Goal: Information Seeking & Learning: Check status

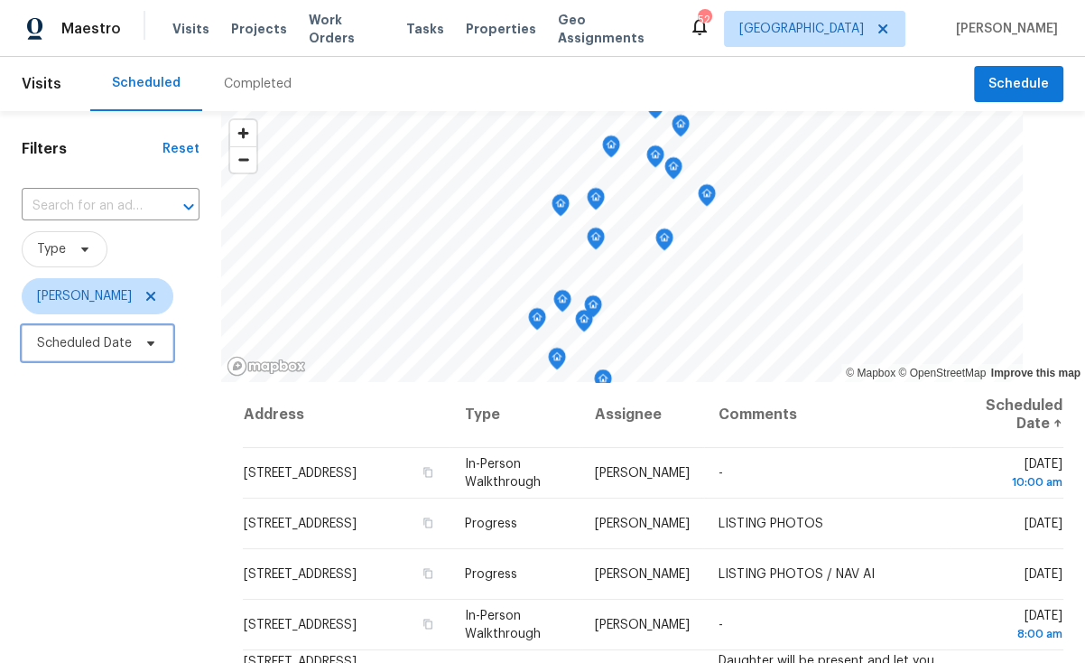
click at [103, 349] on span "Scheduled Date" at bounding box center [84, 343] width 95 height 18
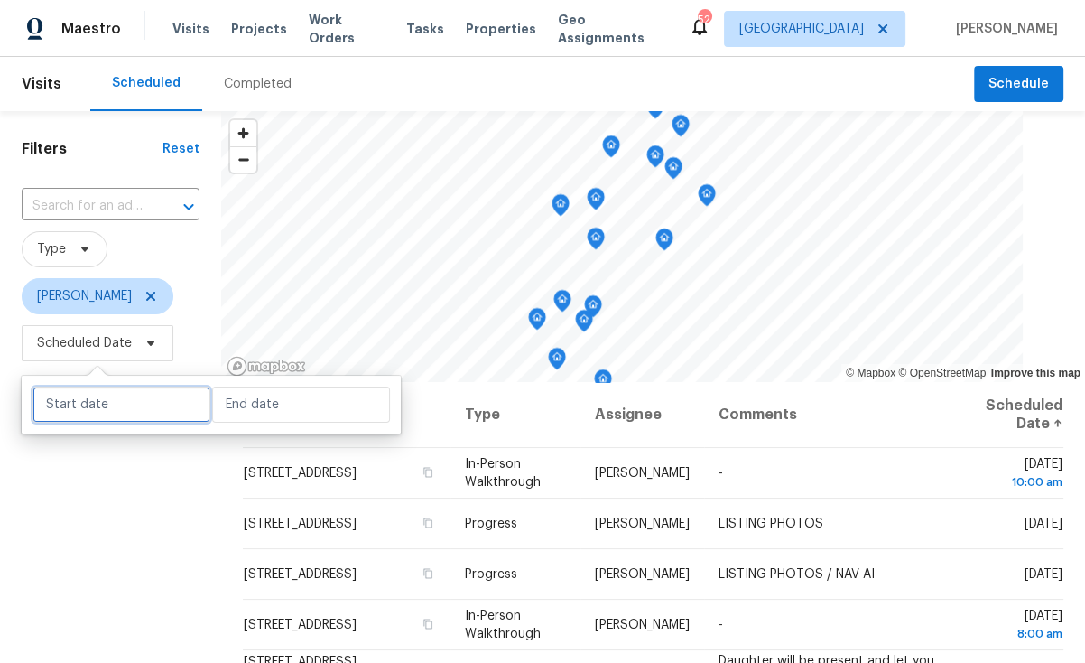
select select "7"
select select "2025"
select select "8"
select select "2025"
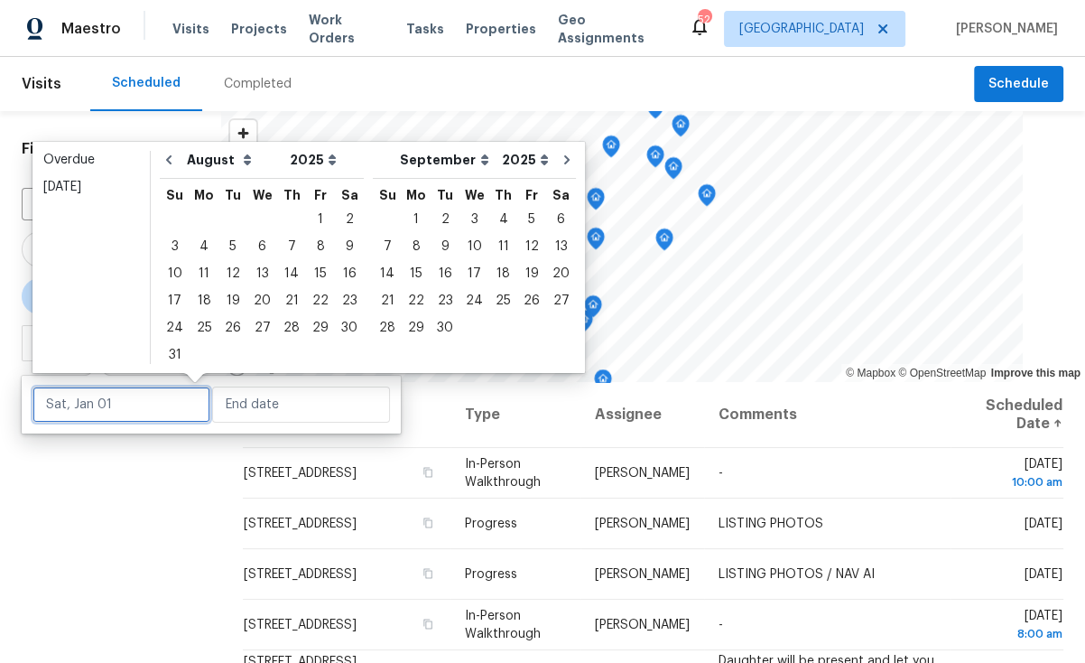
click at [111, 413] on input "text" at bounding box center [122, 404] width 178 height 36
click at [91, 161] on div "Overdue" at bounding box center [91, 160] width 96 height 18
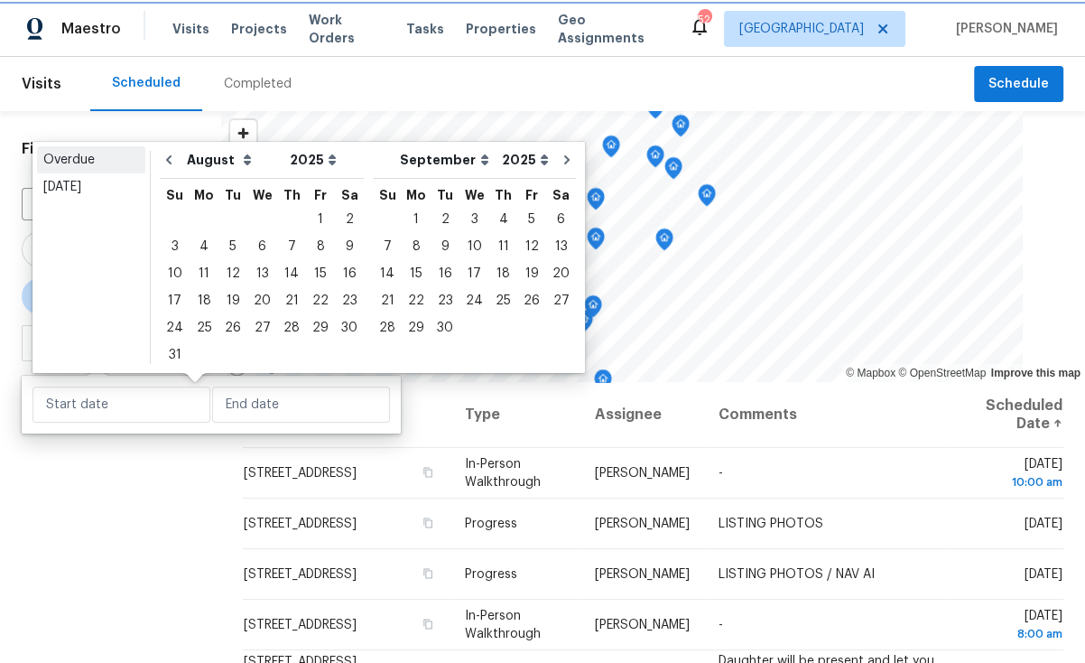
type input "[DATE]"
select select "6"
select select "7"
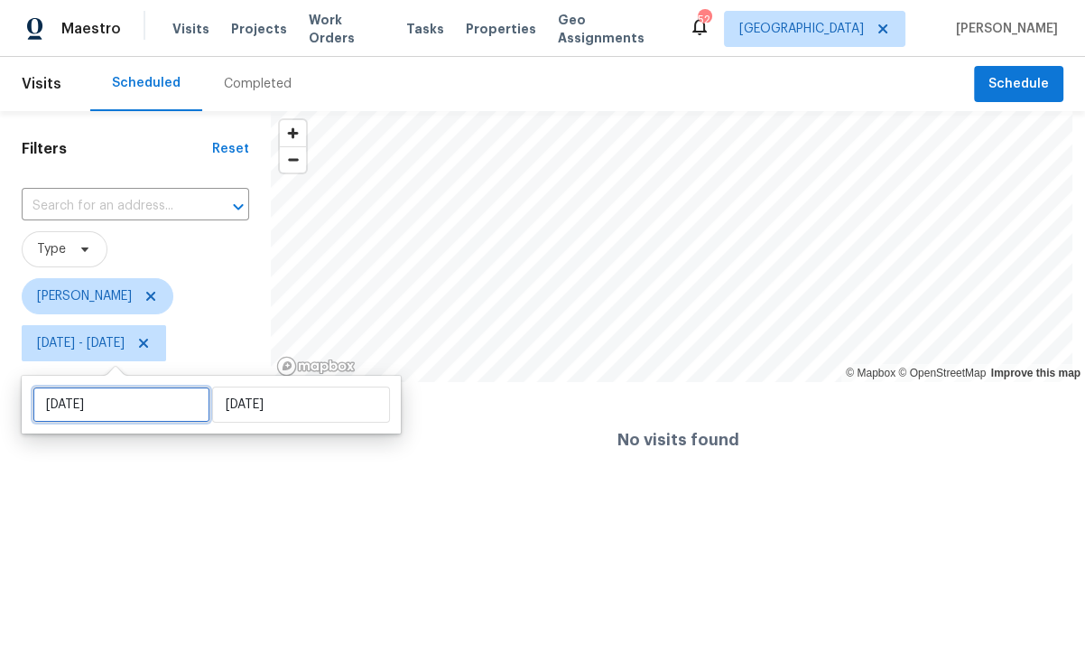
select select "6"
select select "2025"
select select "7"
select select "2025"
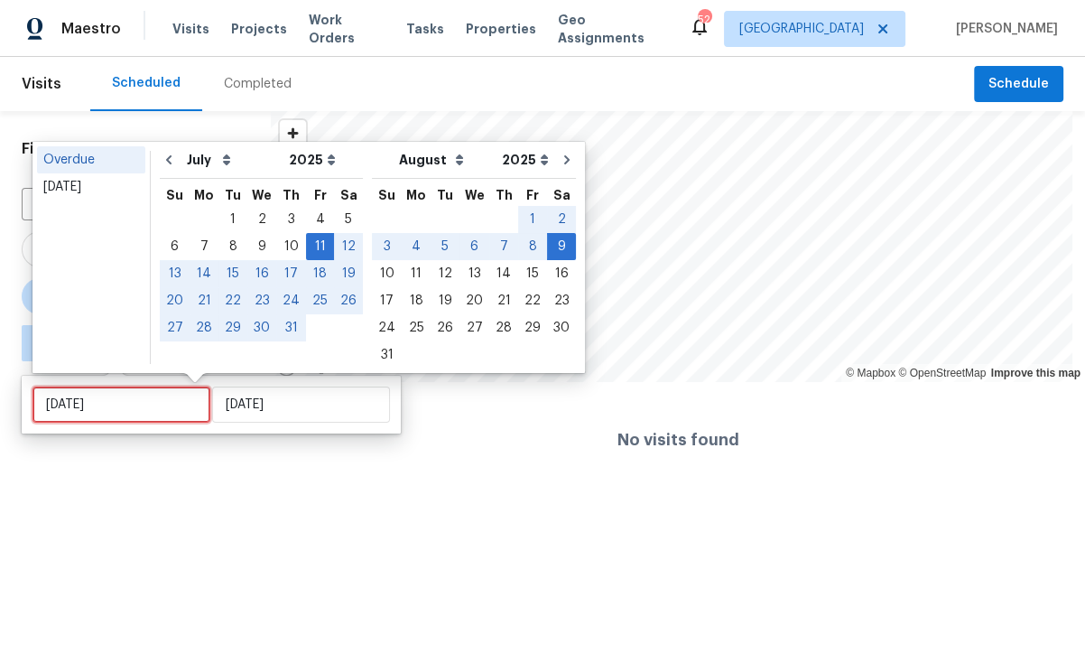
click at [117, 403] on input "[DATE]" at bounding box center [122, 404] width 178 height 36
click at [102, 189] on div "[DATE]" at bounding box center [91, 187] width 96 height 18
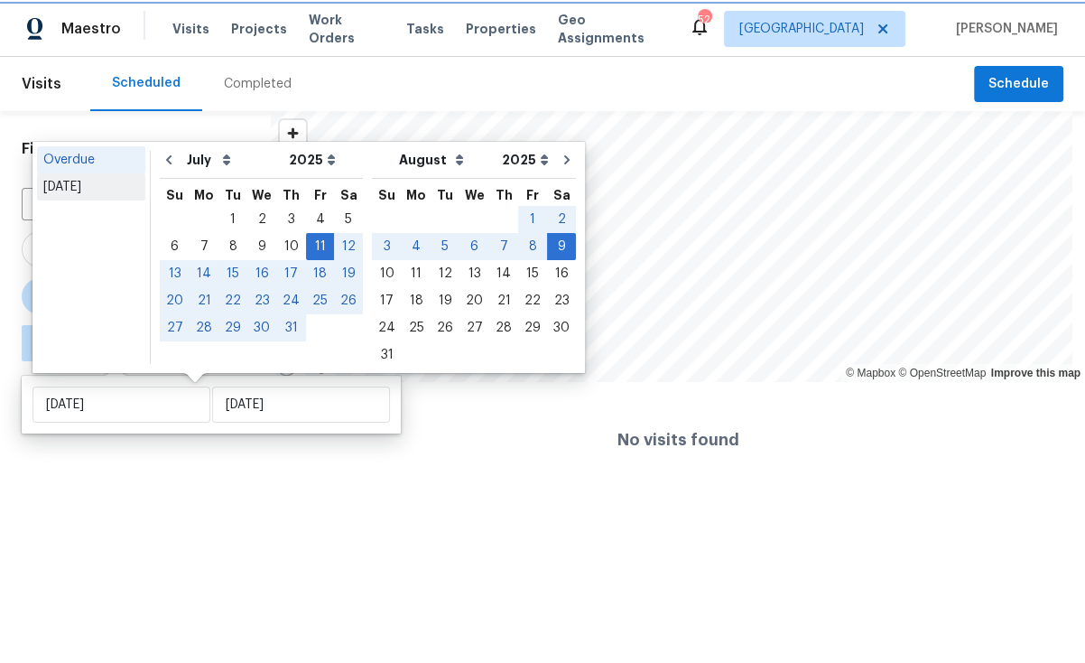
type input "[DATE]"
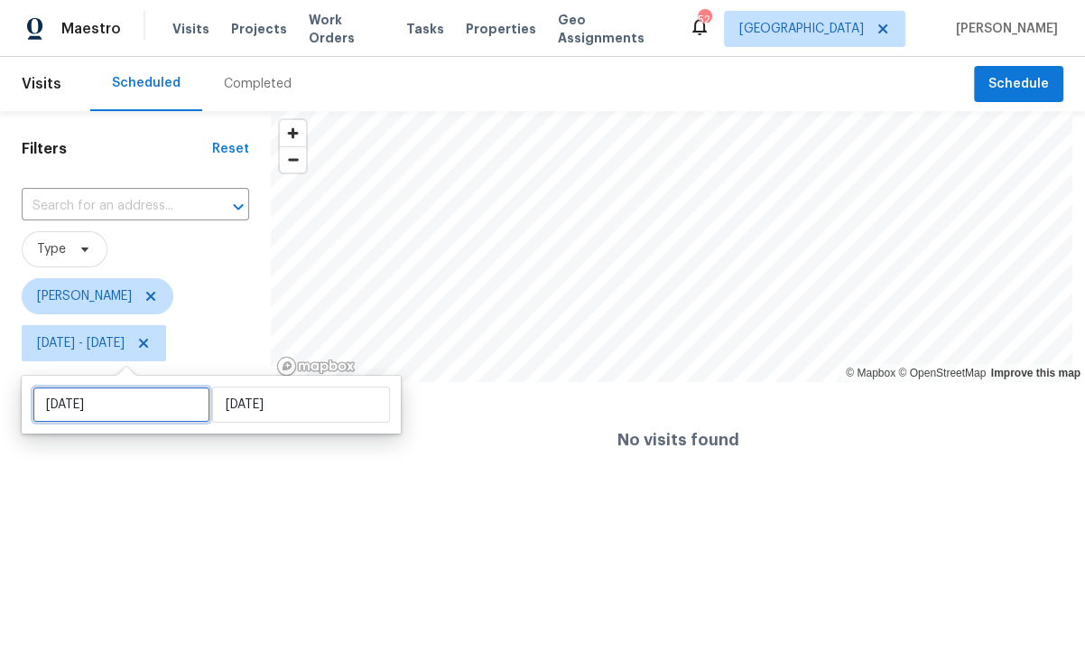
click at [146, 419] on input "[DATE]" at bounding box center [122, 404] width 178 height 36
select select "7"
select select "2025"
select select "8"
select select "2025"
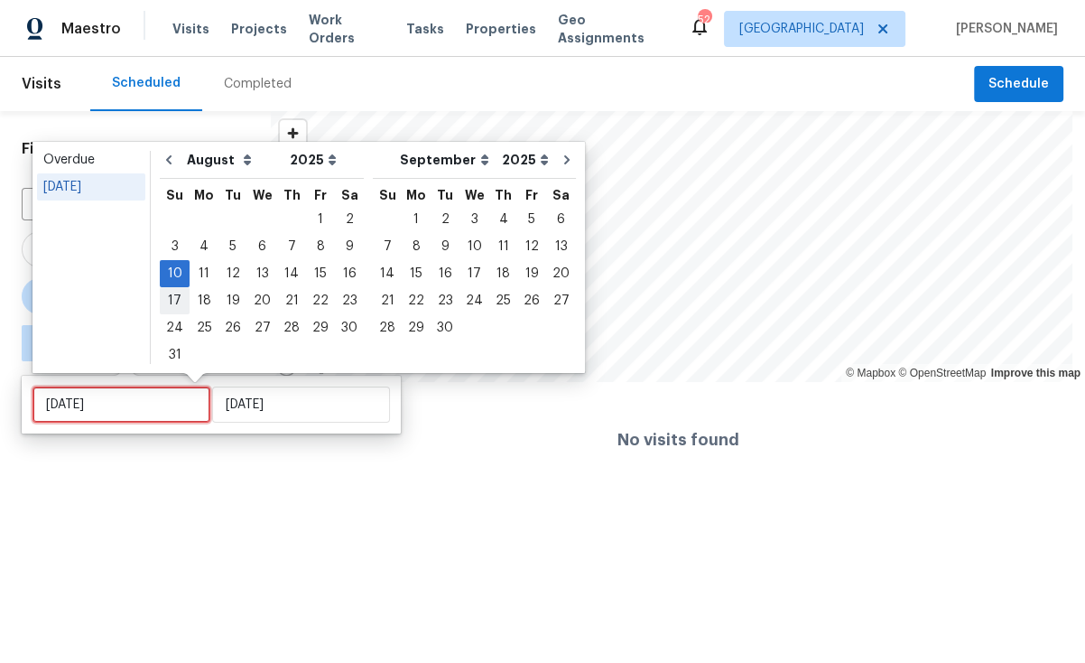
type input "[DATE]"
click at [199, 279] on div "11" at bounding box center [204, 273] width 29 height 25
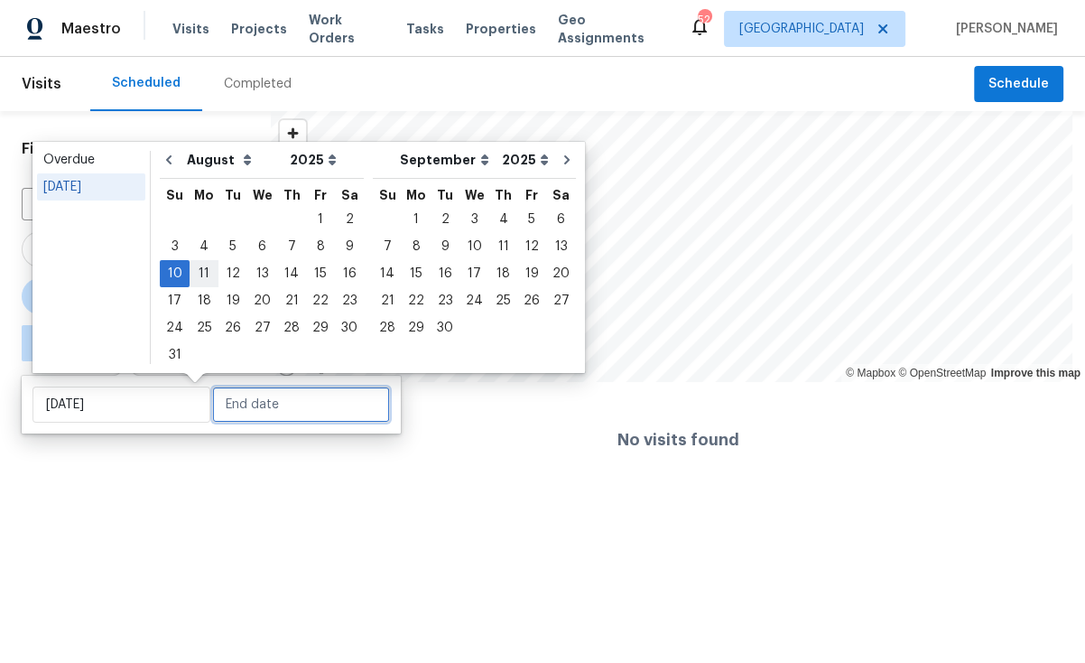
type input "[DATE]"
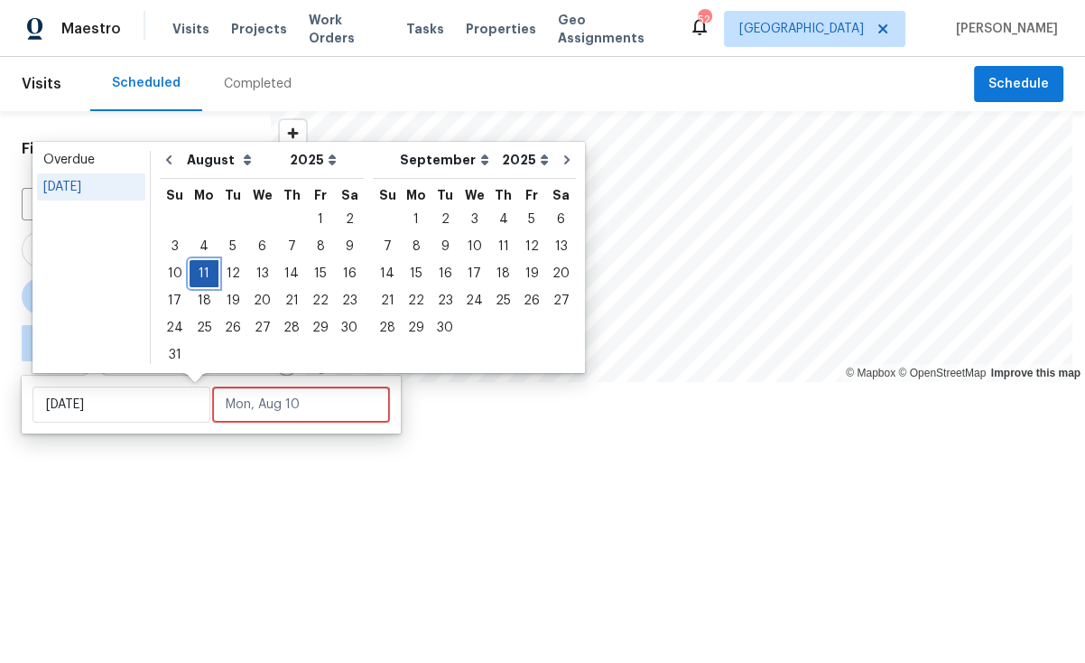
click at [201, 276] on div "11" at bounding box center [204, 273] width 29 height 25
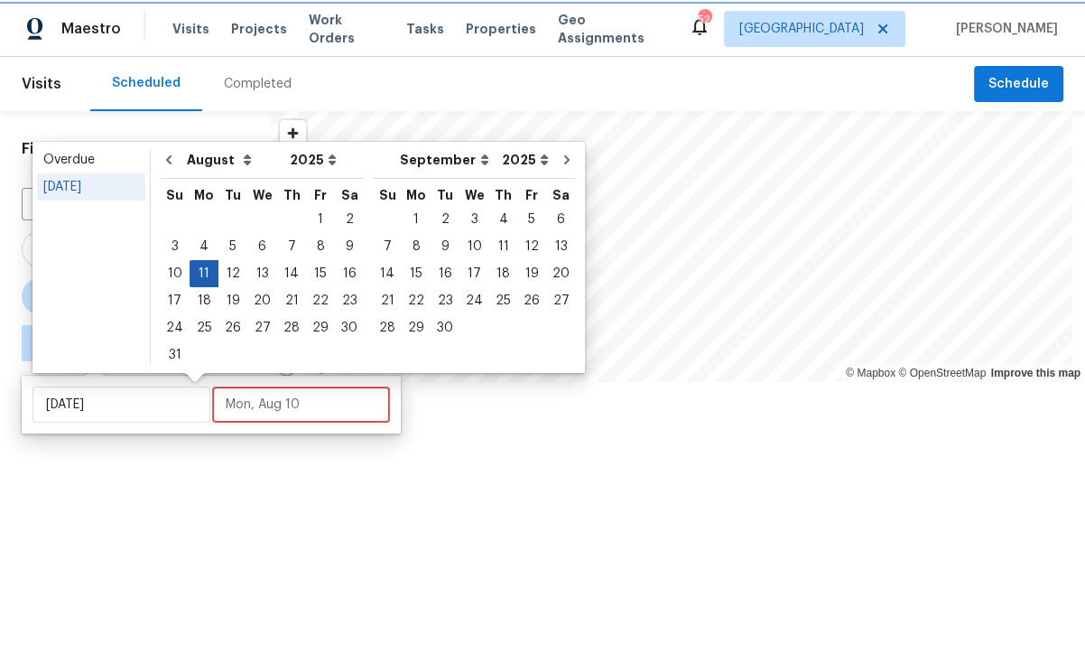
type input "[DATE]"
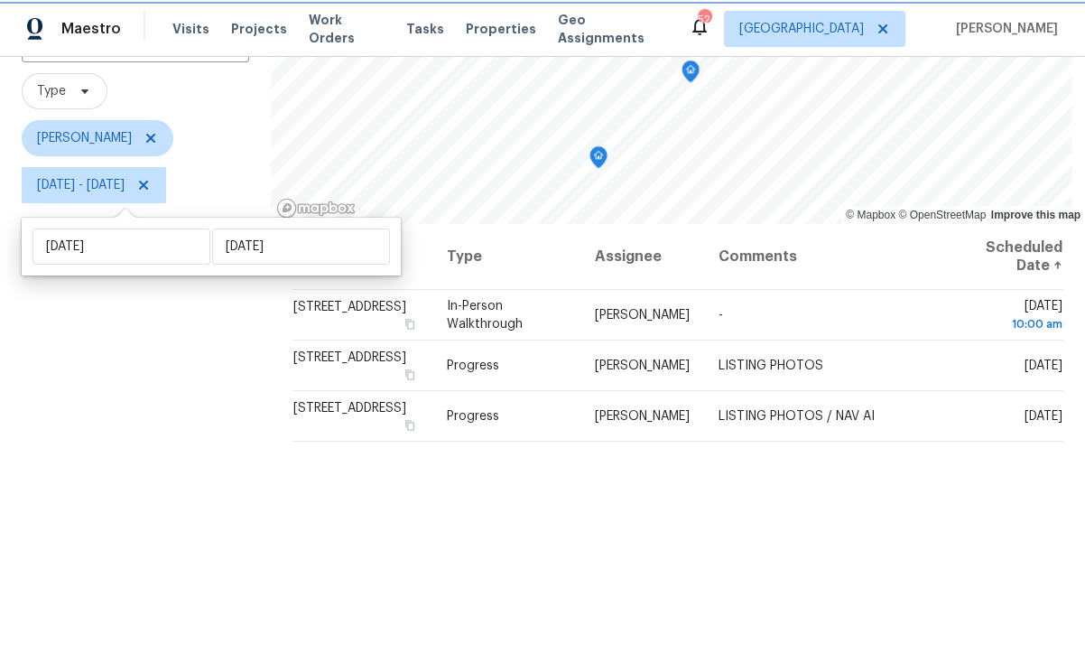
scroll to position [122, 0]
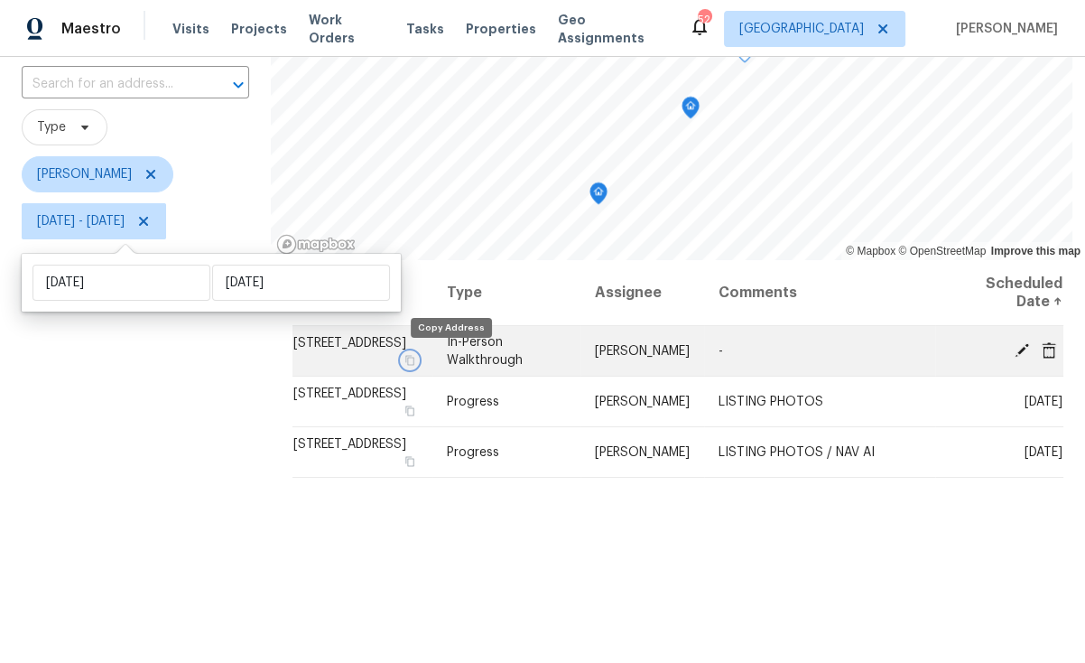
click at [415, 361] on icon "button" at bounding box center [409, 360] width 11 height 11
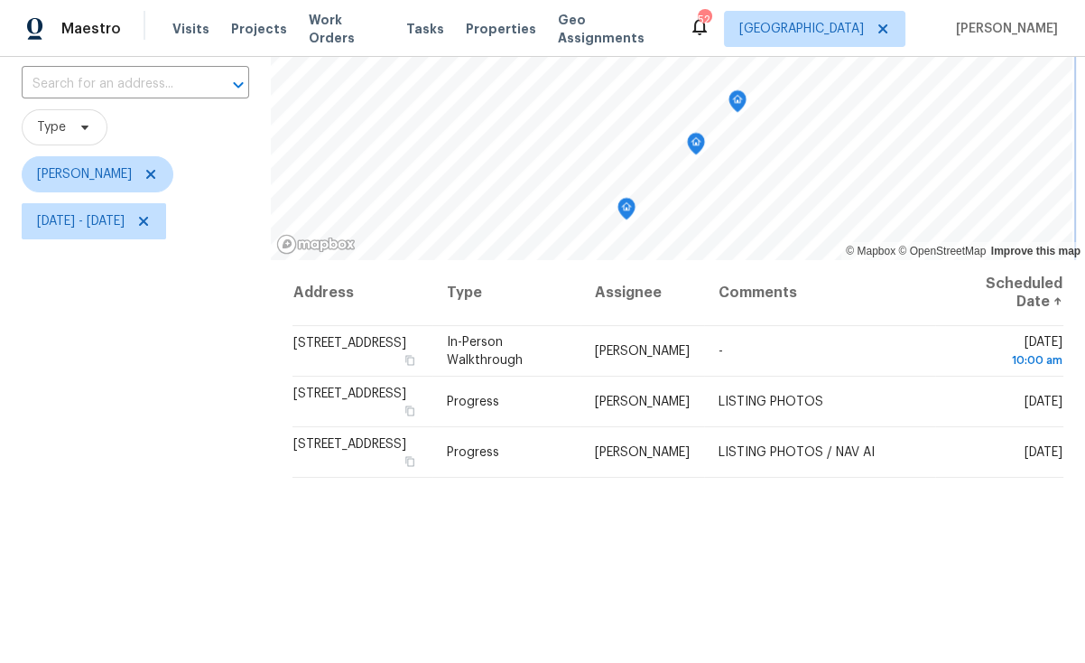
click at [688, 140] on icon "Map marker" at bounding box center [696, 144] width 16 height 21
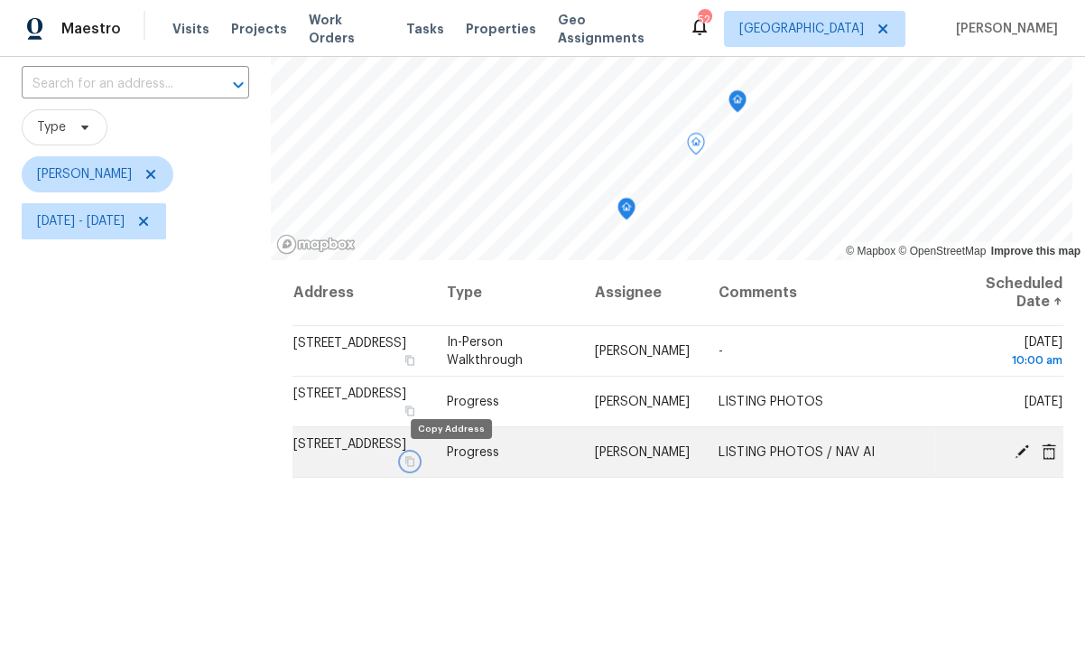
click at [414, 463] on icon "button" at bounding box center [409, 461] width 9 height 10
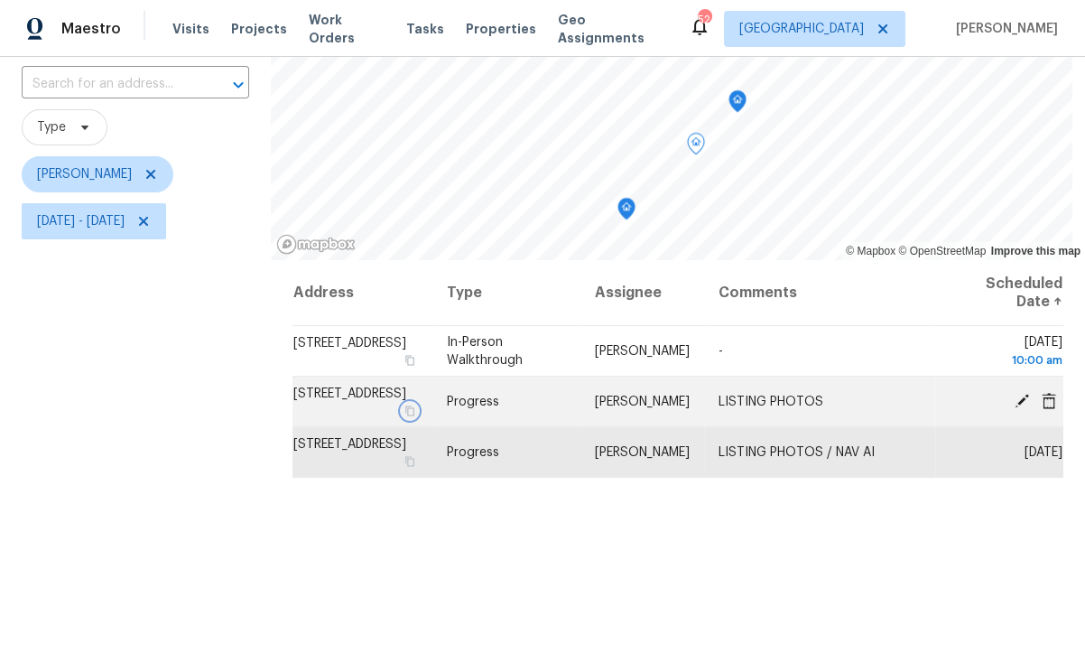
click at [415, 410] on icon "button" at bounding box center [409, 410] width 11 height 11
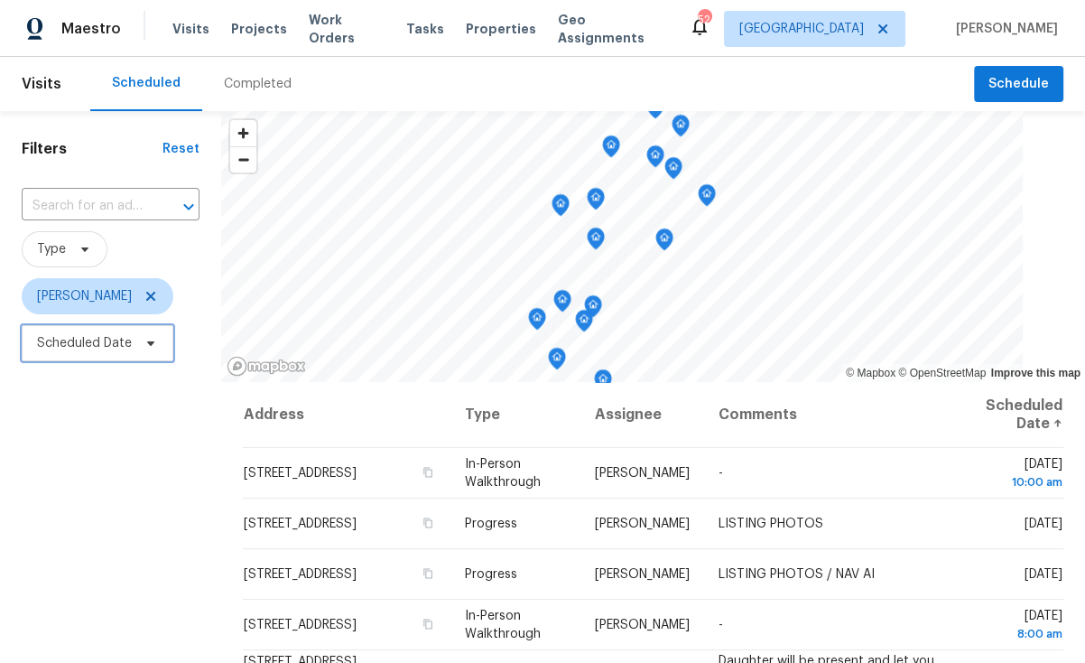
click at [108, 351] on span "Scheduled Date" at bounding box center [84, 343] width 95 height 18
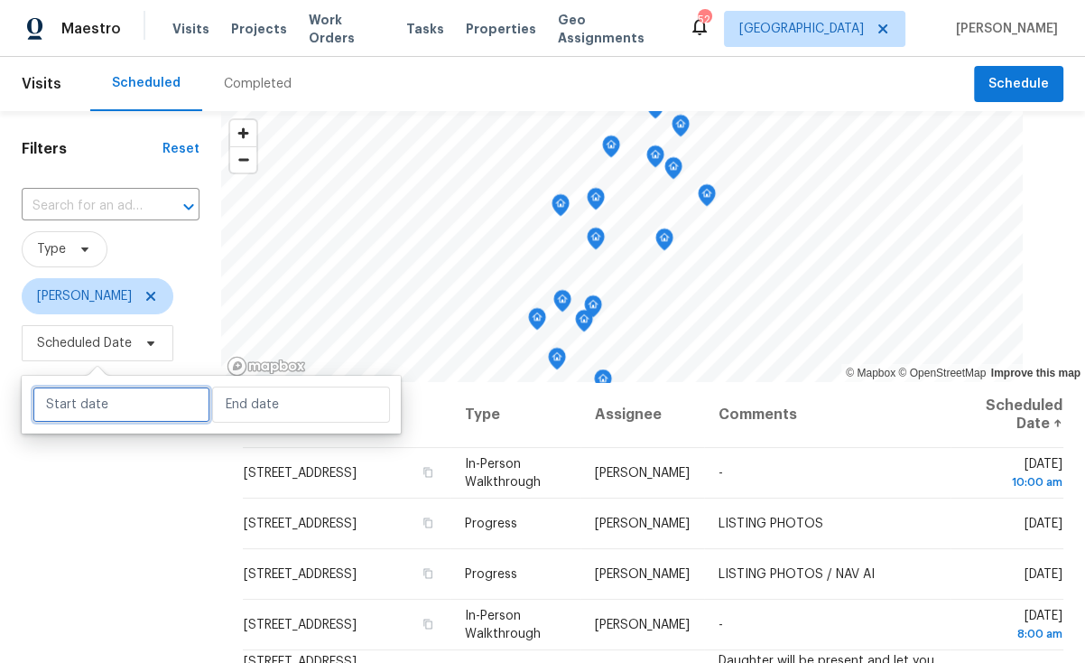
drag, startPoint x: 116, startPoint y: 395, endPoint x: 125, endPoint y: 405, distance: 14.0
click at [117, 398] on input "text" at bounding box center [122, 404] width 178 height 36
select select "7"
select select "2025"
select select "8"
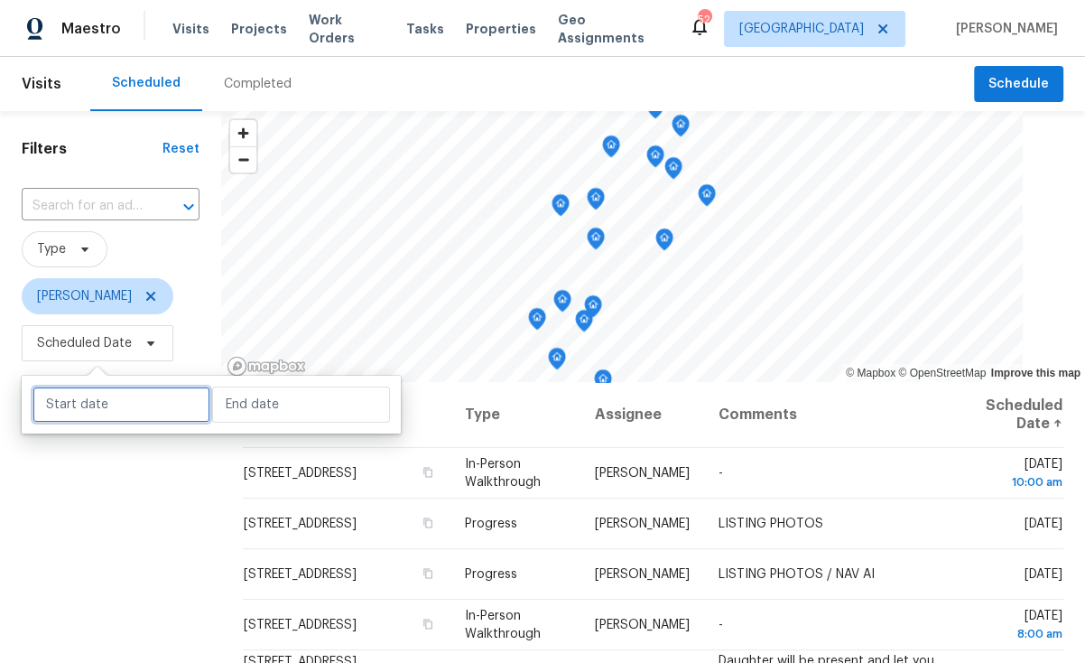
select select "2025"
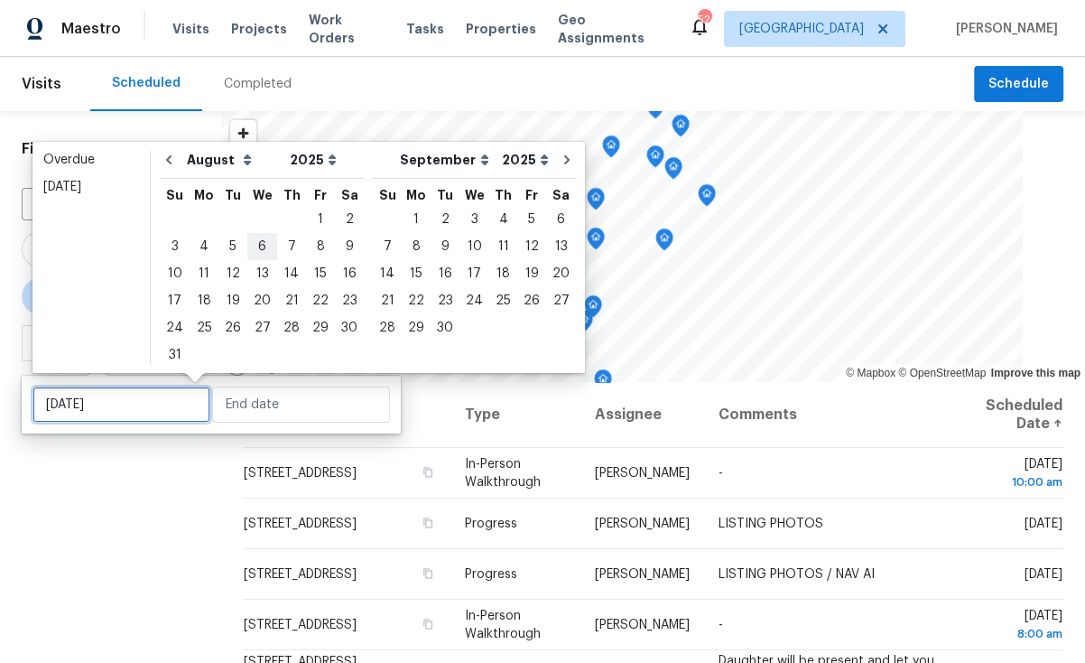
type input "Wed, Aug 06"
type input "Sun, Aug 03"
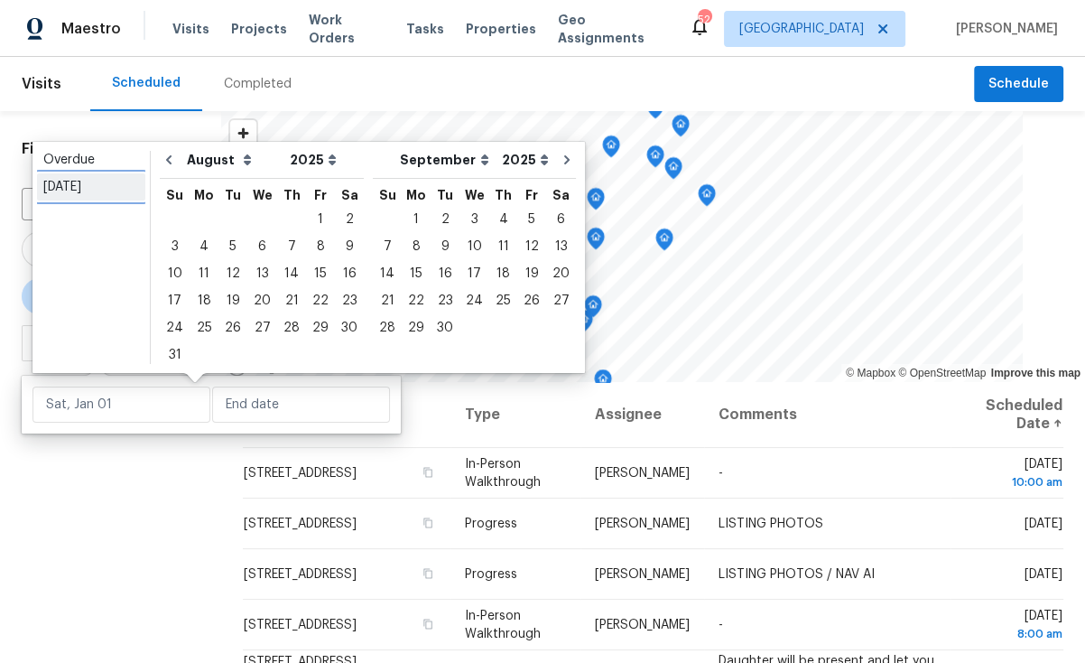
click at [105, 191] on div "[DATE]" at bounding box center [91, 187] width 96 height 18
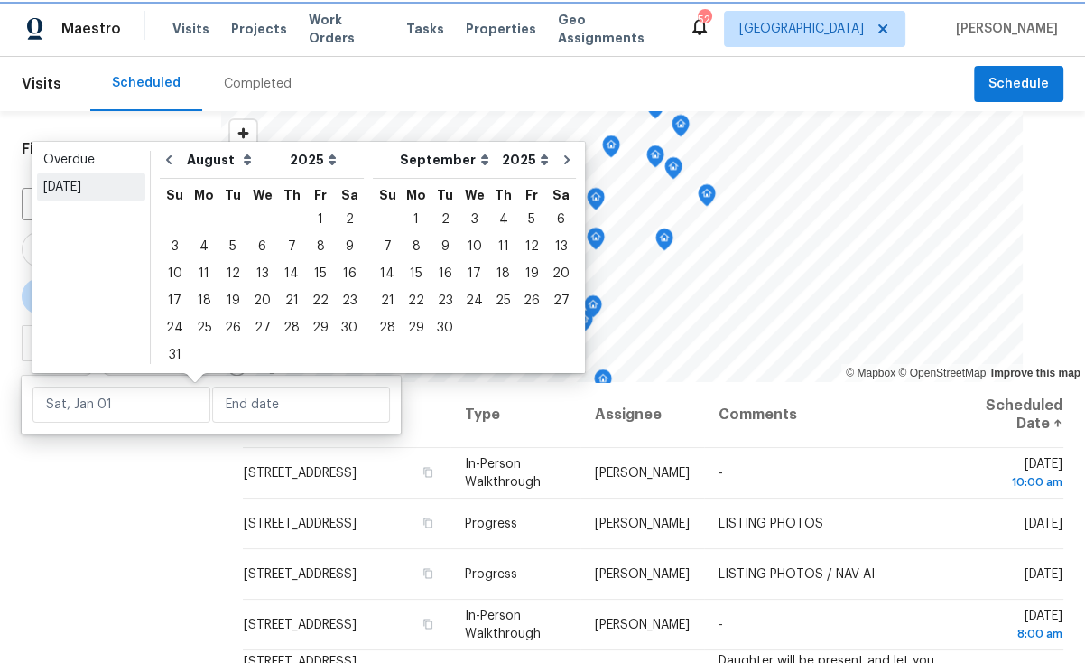
type input "[DATE]"
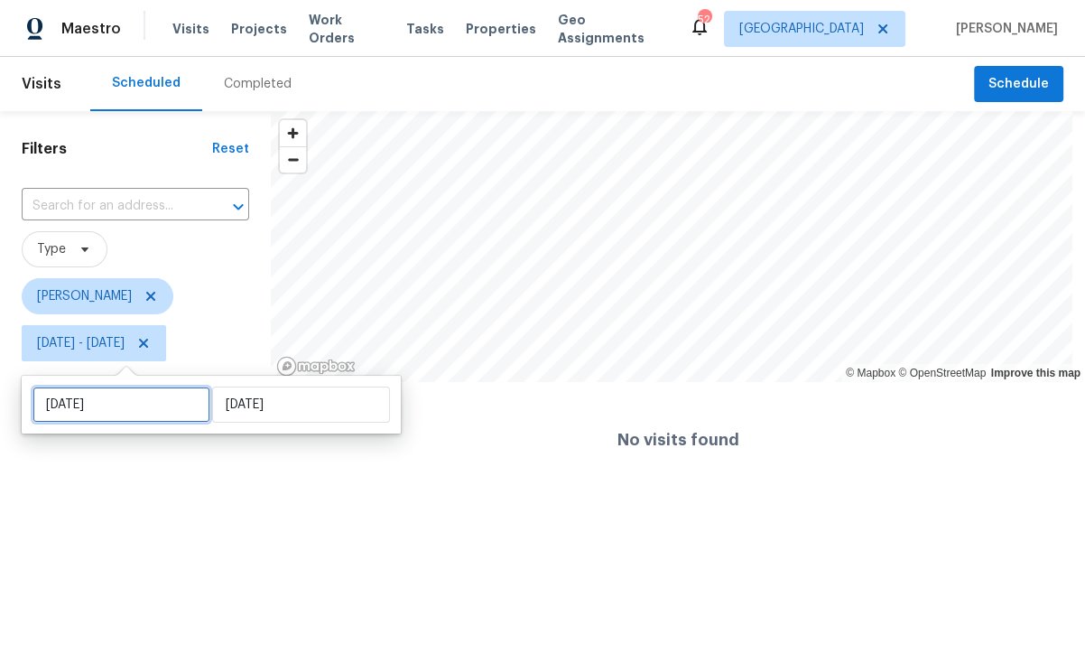
select select "7"
select select "2025"
select select "8"
select select "2025"
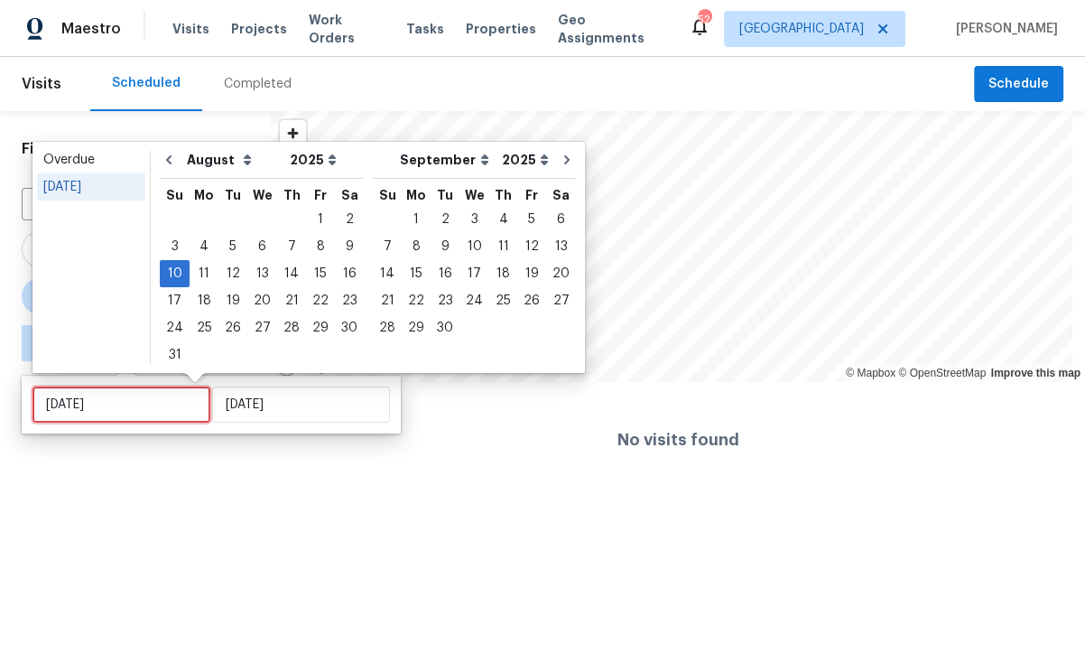
click at [108, 407] on input "[DATE]" at bounding box center [122, 404] width 178 height 36
type input "[DATE]"
click at [231, 276] on div "12" at bounding box center [232, 273] width 29 height 25
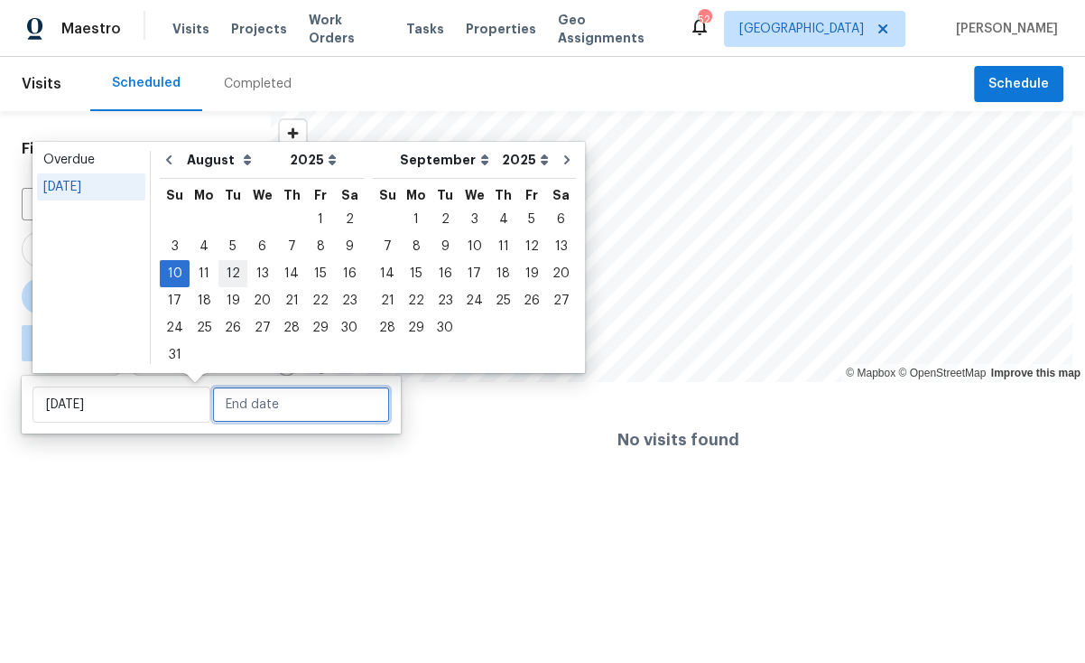
type input "[DATE]"
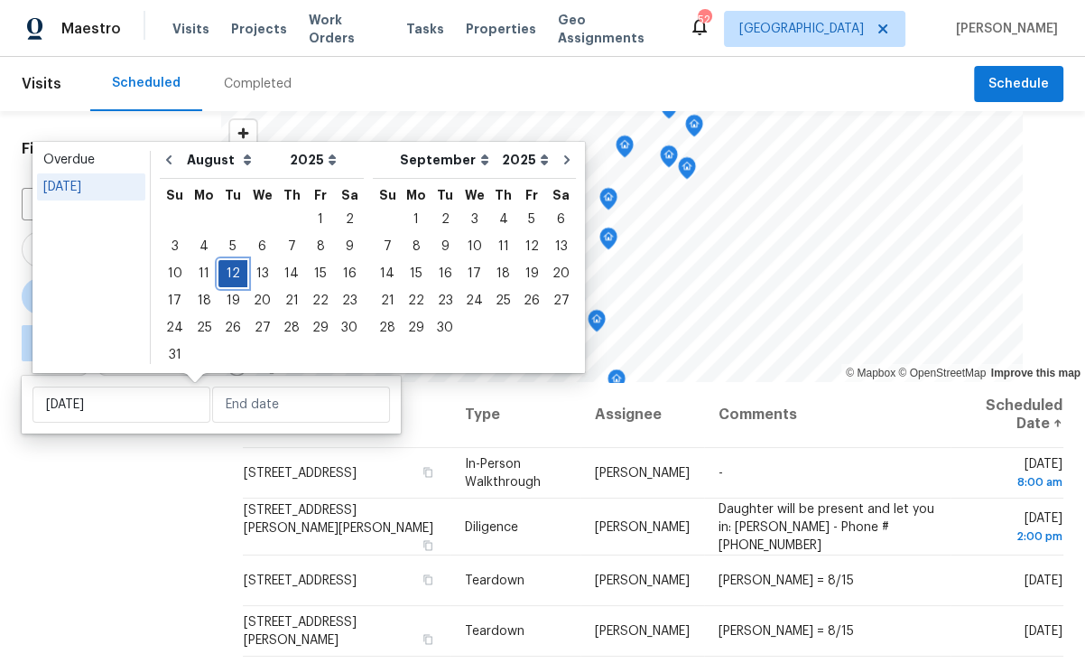
click at [231, 276] on div "12" at bounding box center [232, 273] width 29 height 25
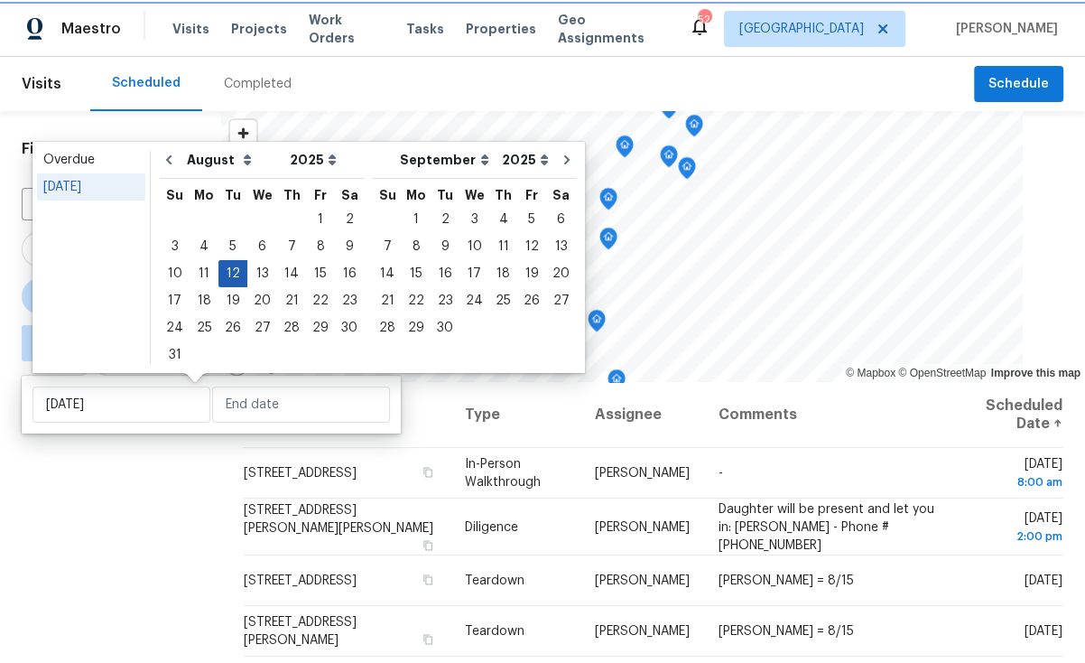
type input "[DATE]"
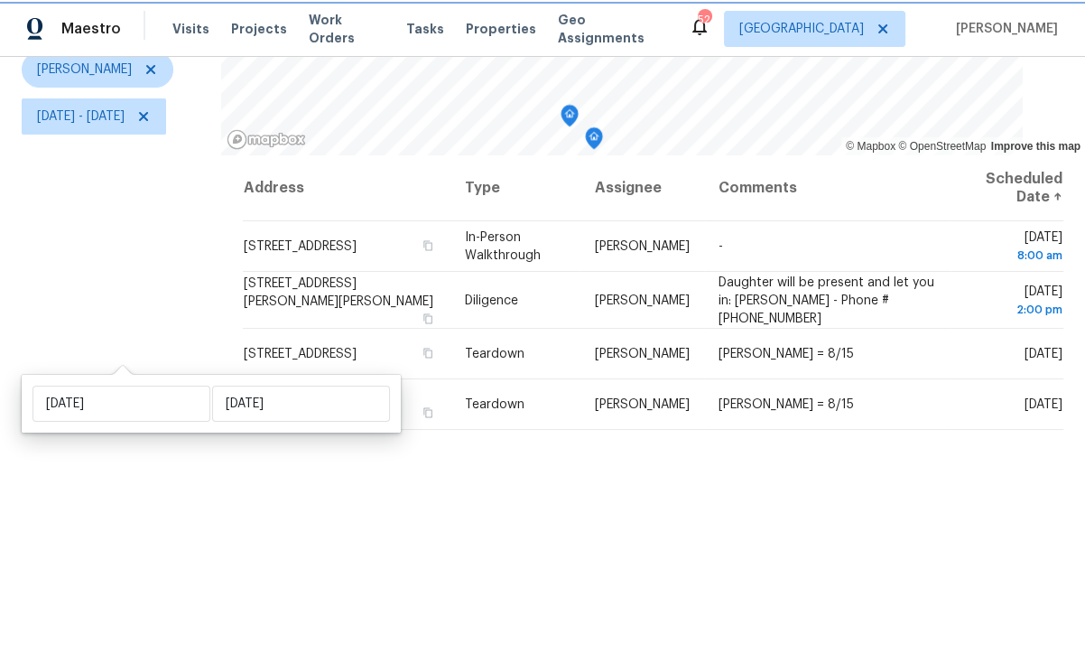
scroll to position [262, 0]
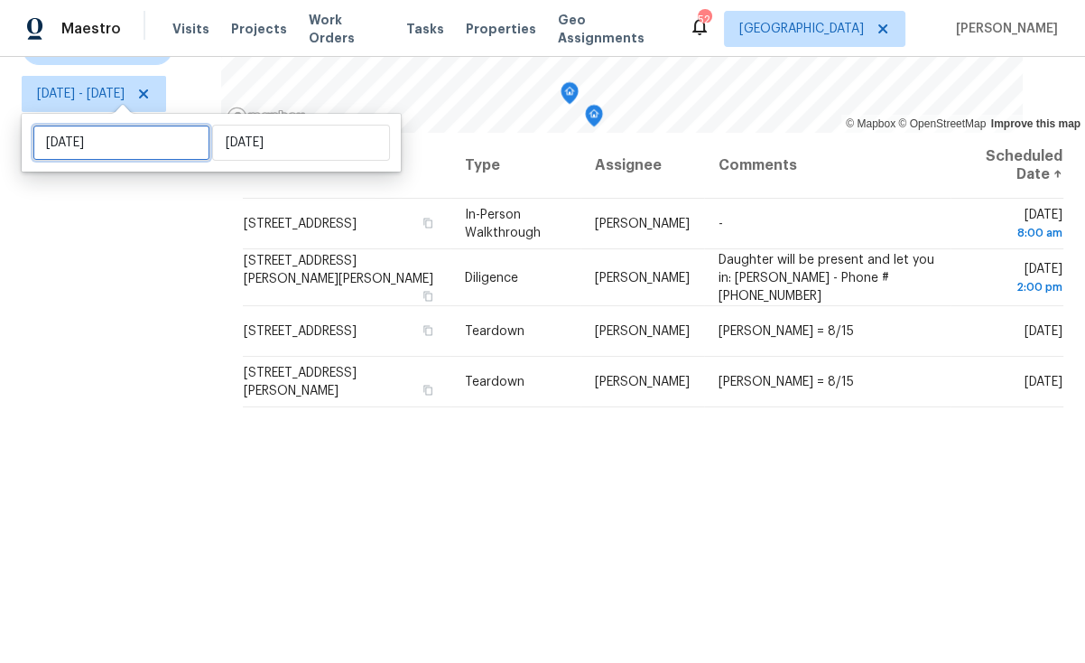
select select "7"
select select "2025"
select select "8"
select select "2025"
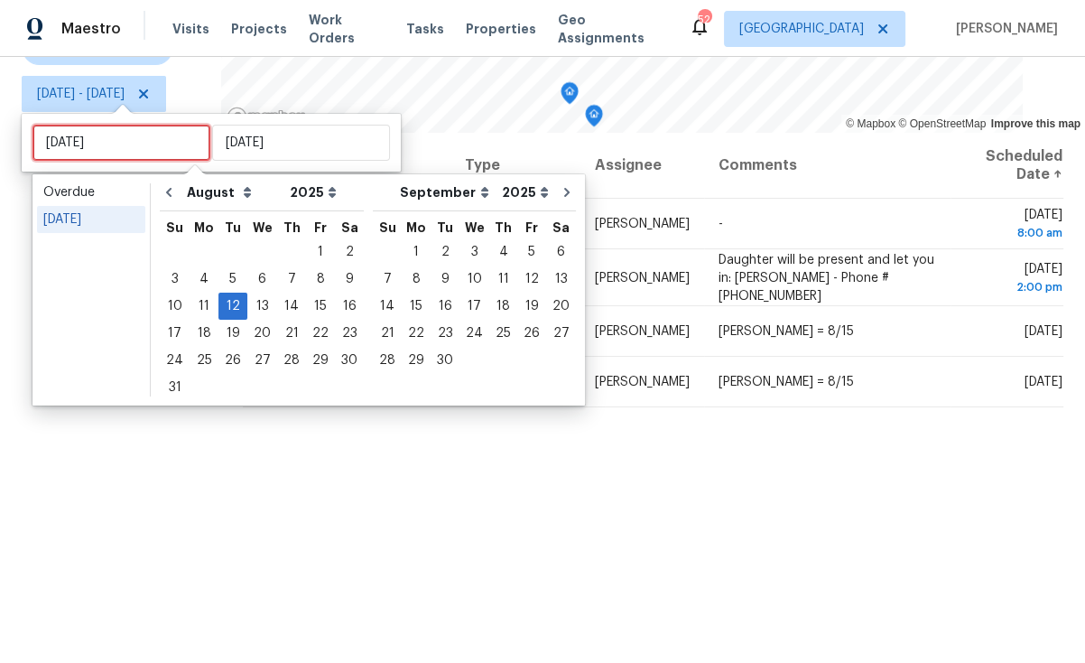
click at [118, 144] on input "[DATE]" at bounding box center [122, 143] width 178 height 36
type input "[DATE]"
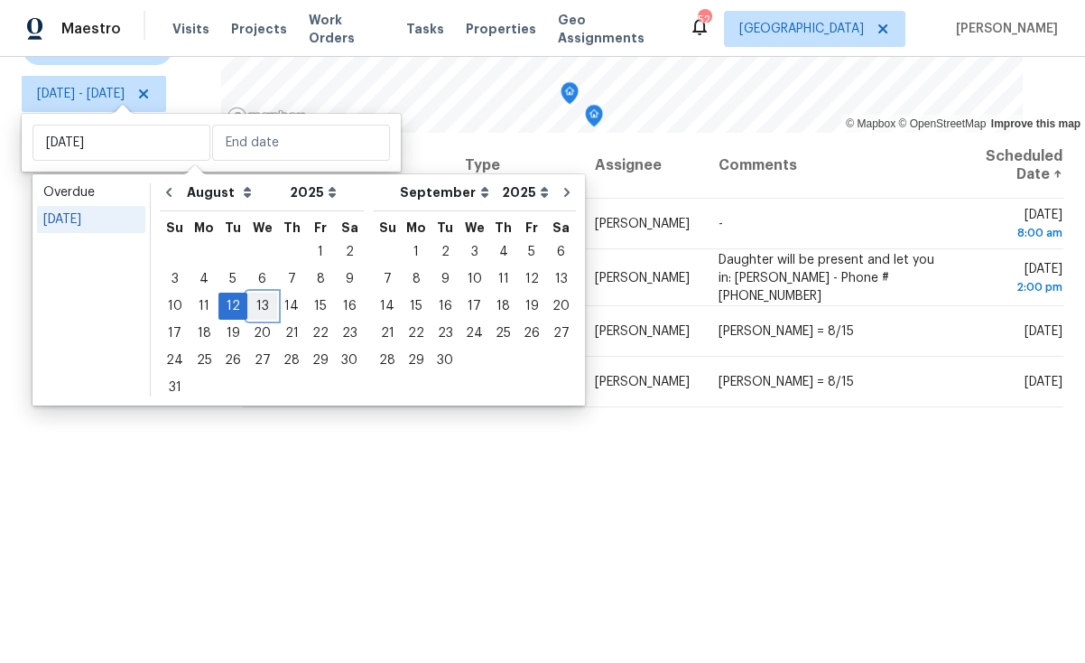
click at [263, 309] on div "13" at bounding box center [262, 305] width 30 height 25
type input "[DATE]"
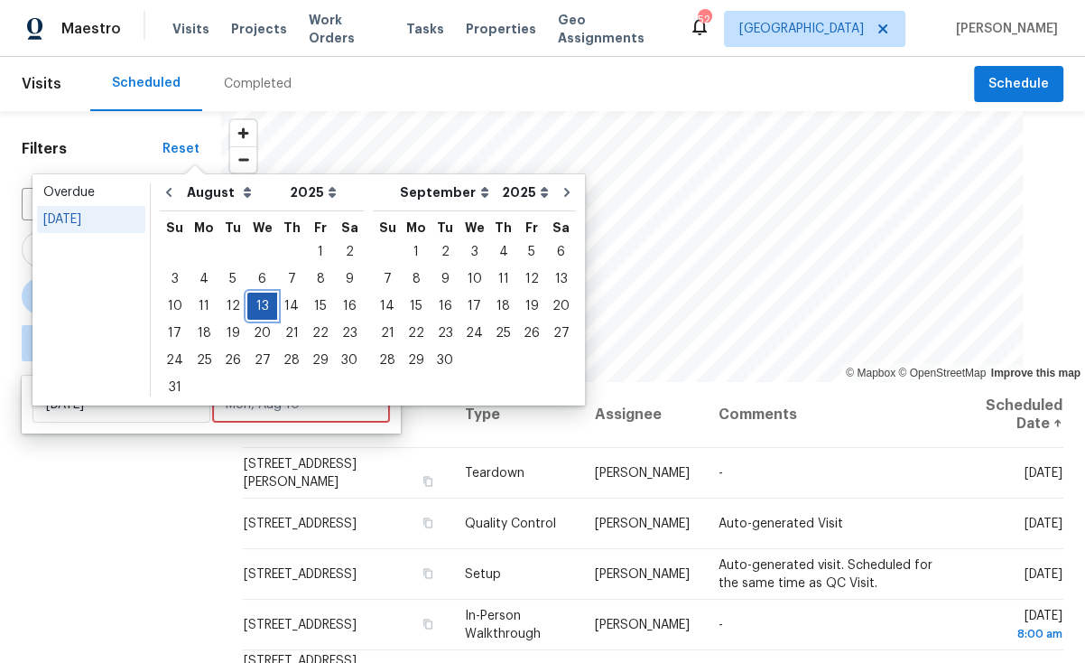
click at [263, 309] on div "13" at bounding box center [262, 305] width 30 height 25
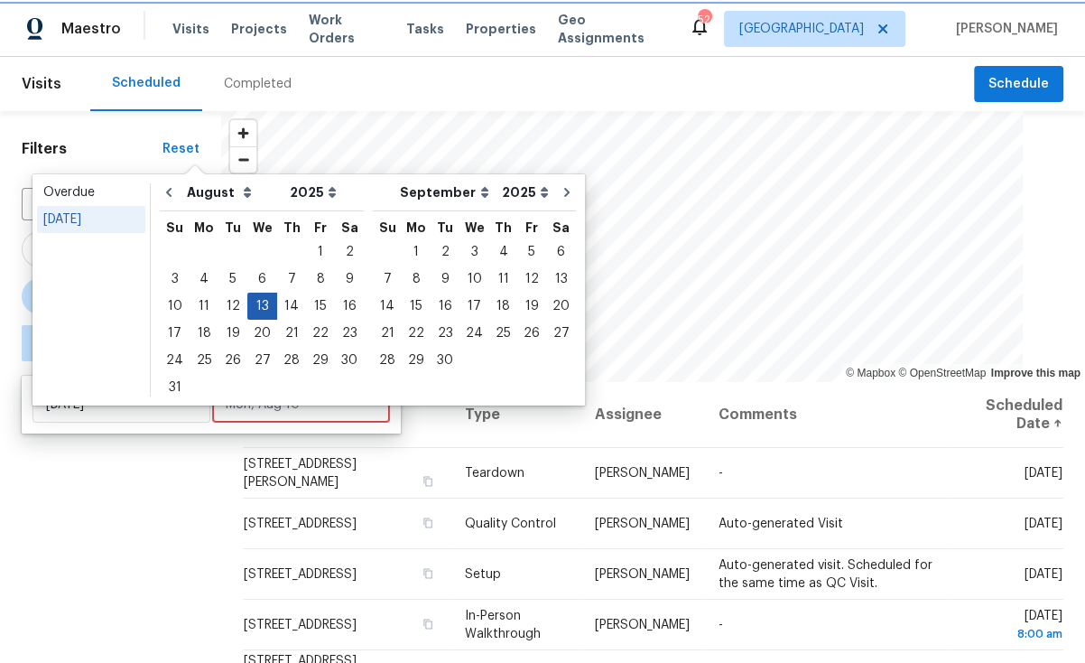
type input "[DATE]"
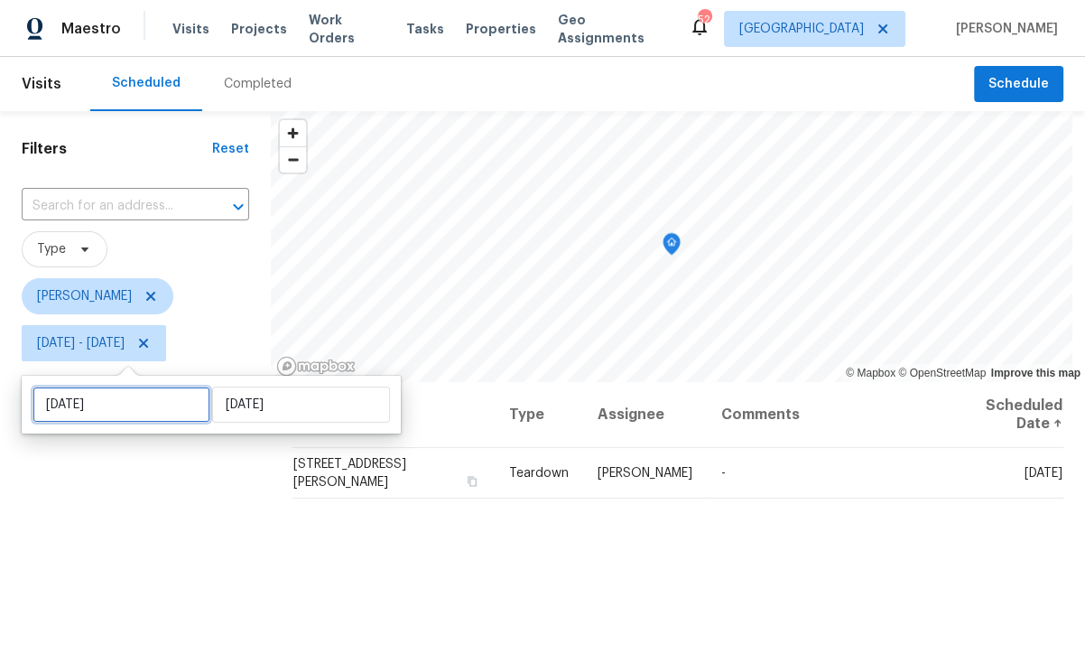
select select "7"
select select "2025"
select select "8"
select select "2025"
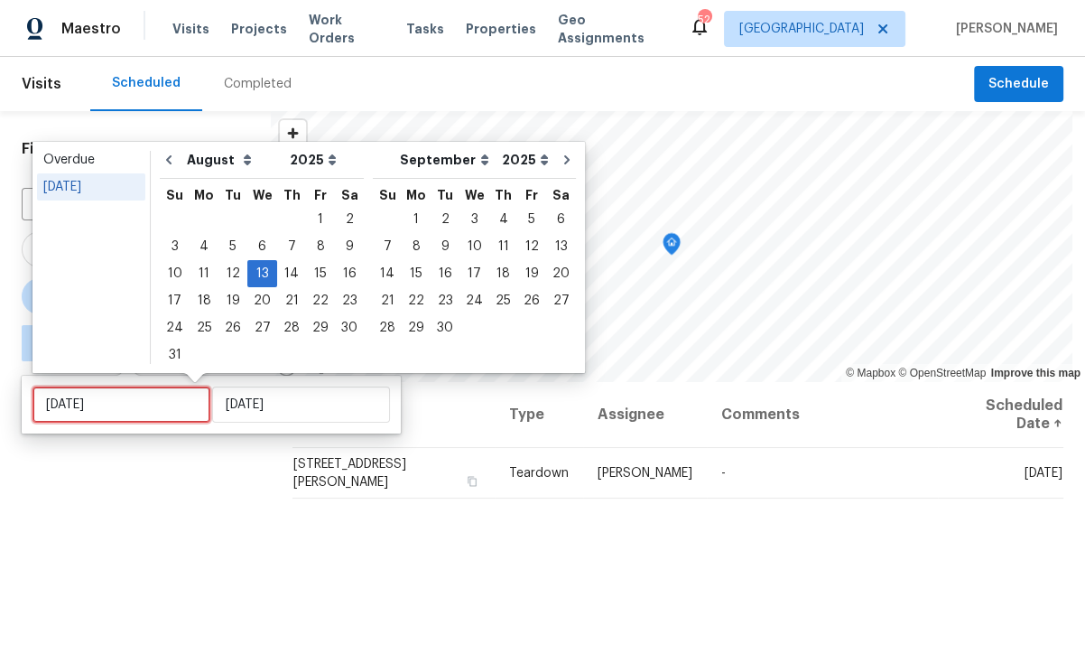
click at [174, 404] on input "[DATE]" at bounding box center [122, 404] width 178 height 36
type input "Wed, Aug 27"
click at [289, 274] on div "14" at bounding box center [291, 273] width 29 height 25
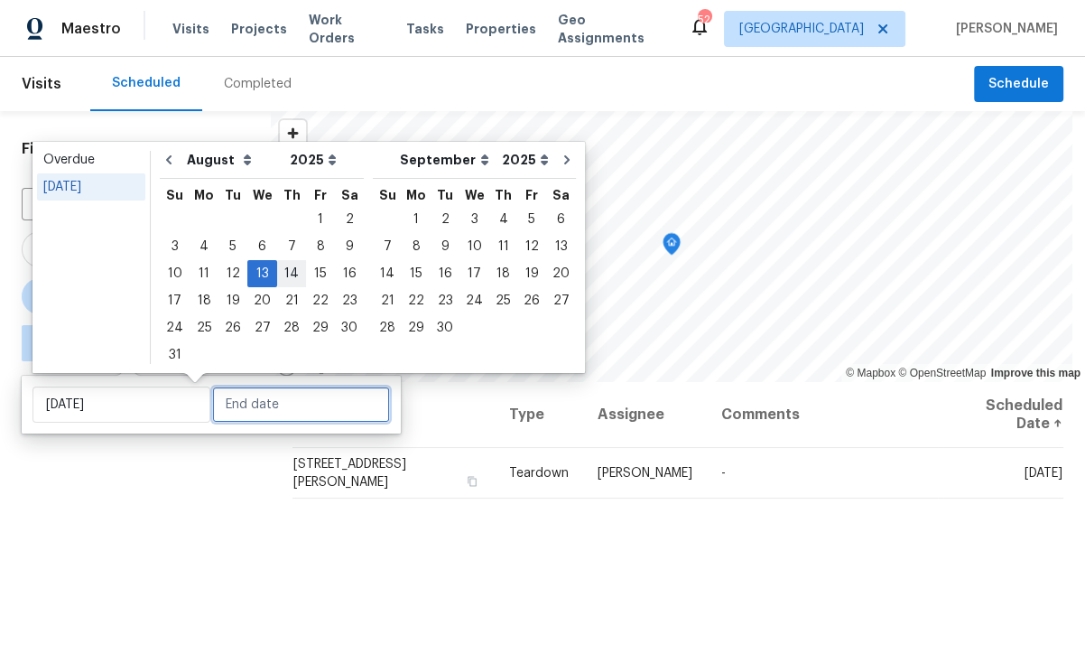
type input "[DATE]"
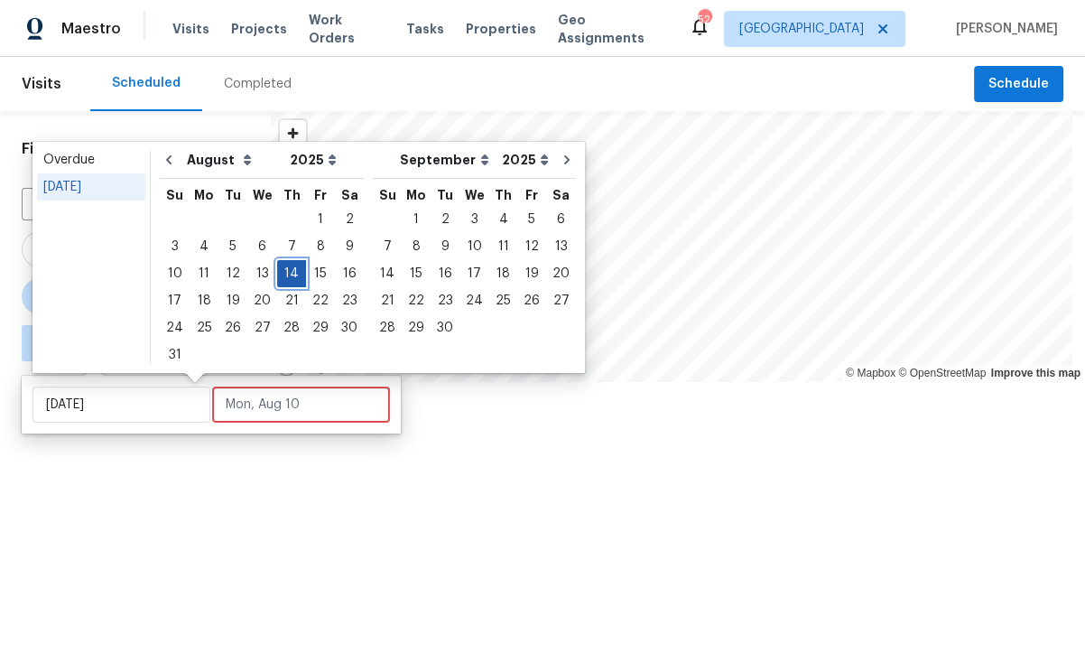
click at [289, 274] on div "14" at bounding box center [291, 273] width 29 height 25
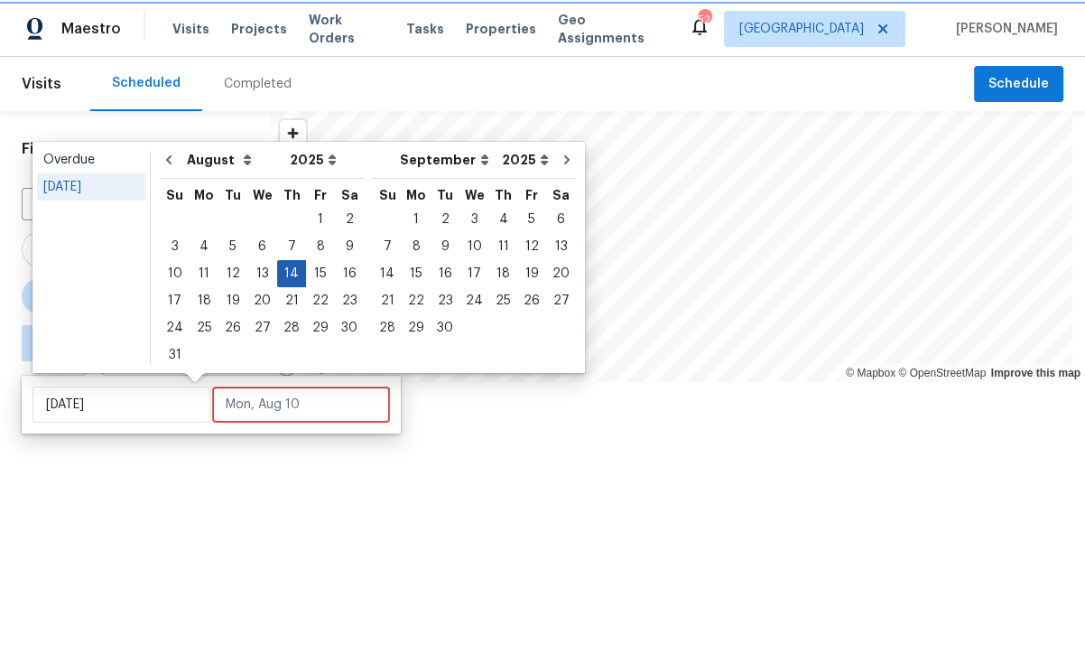
type input "[DATE]"
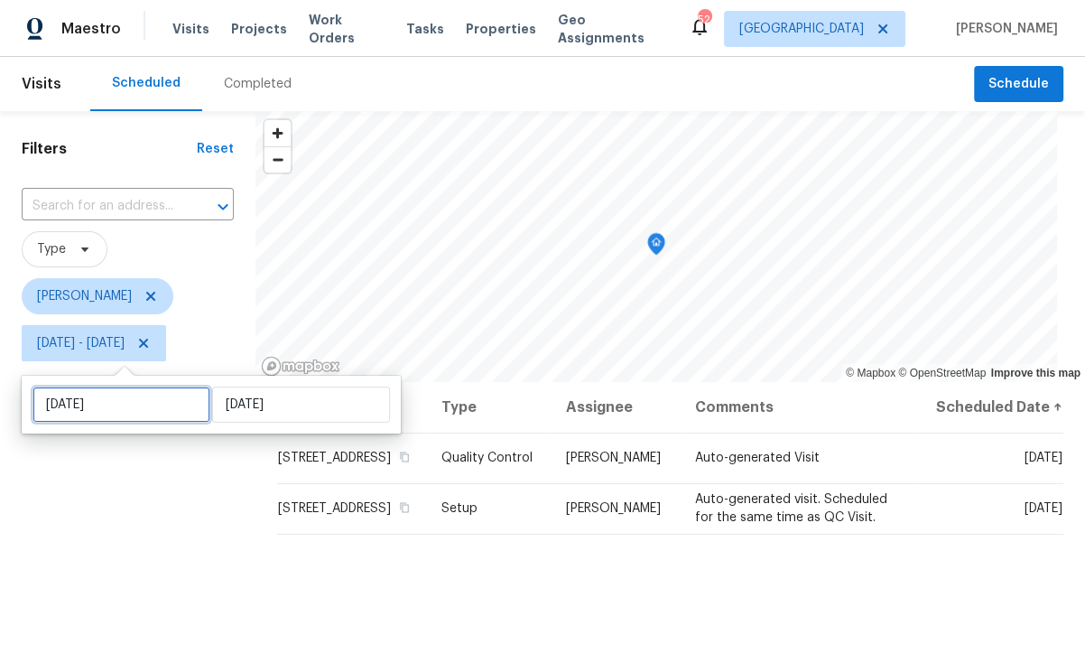
select select "7"
select select "2025"
select select "8"
select select "2025"
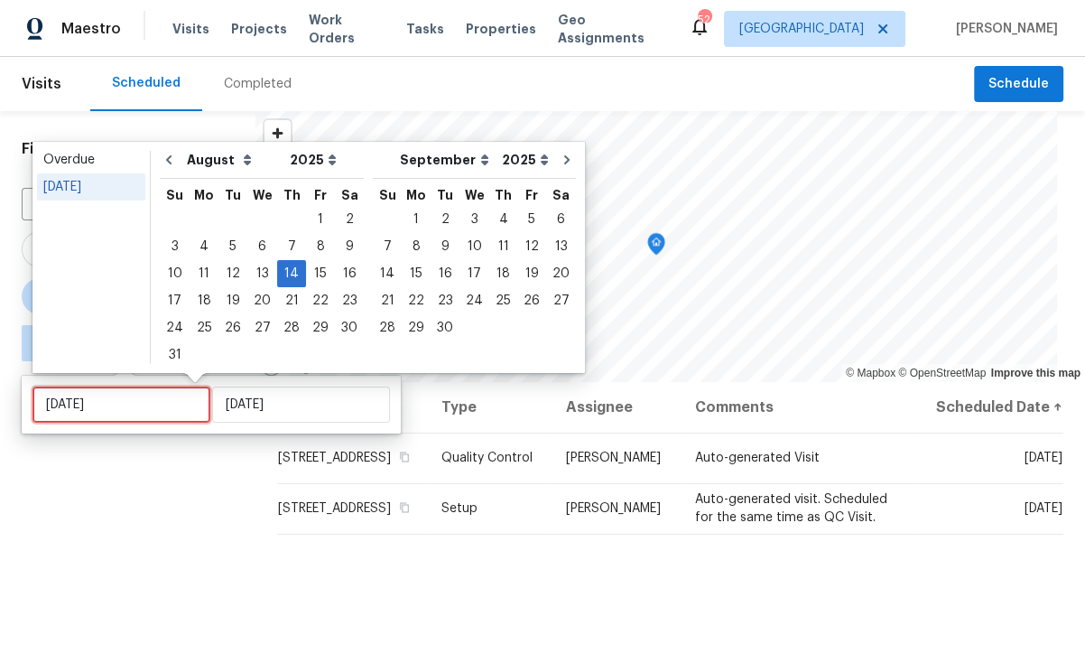
click at [140, 411] on input "[DATE]" at bounding box center [122, 404] width 178 height 36
type input "[DATE]"
click at [312, 272] on div "15" at bounding box center [320, 273] width 29 height 25
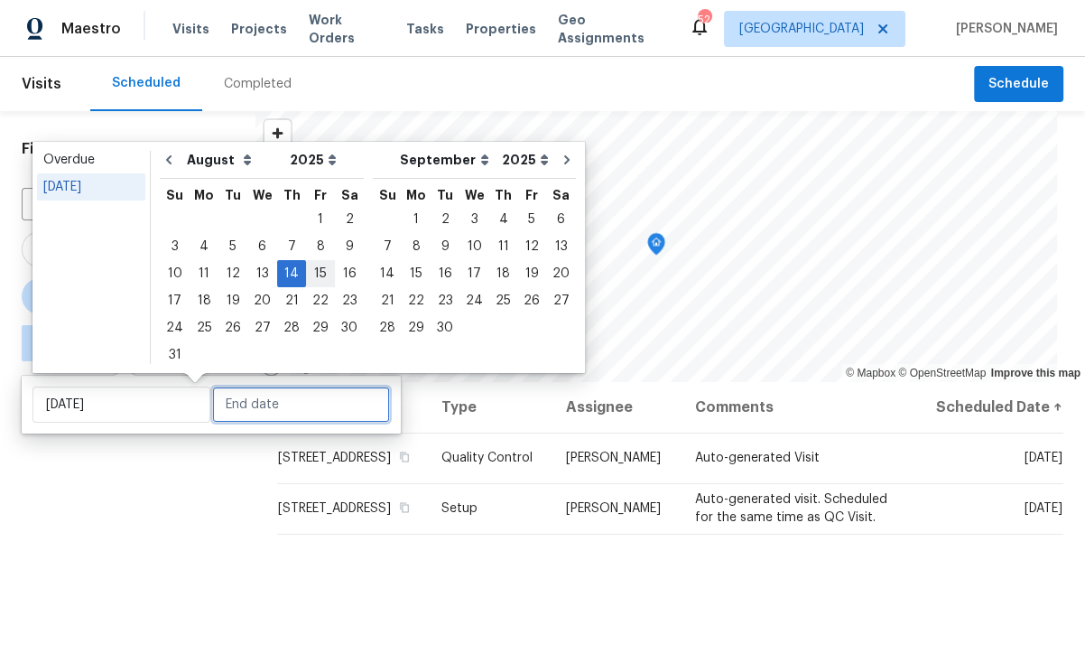
type input "[DATE]"
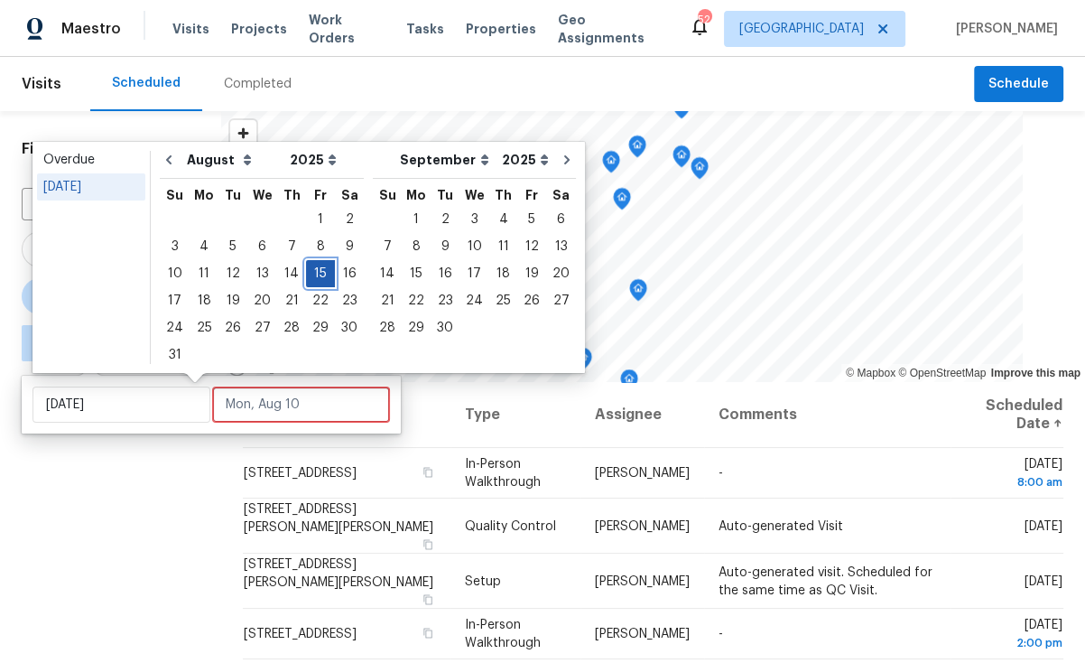
click at [312, 273] on div "15" at bounding box center [320, 273] width 29 height 25
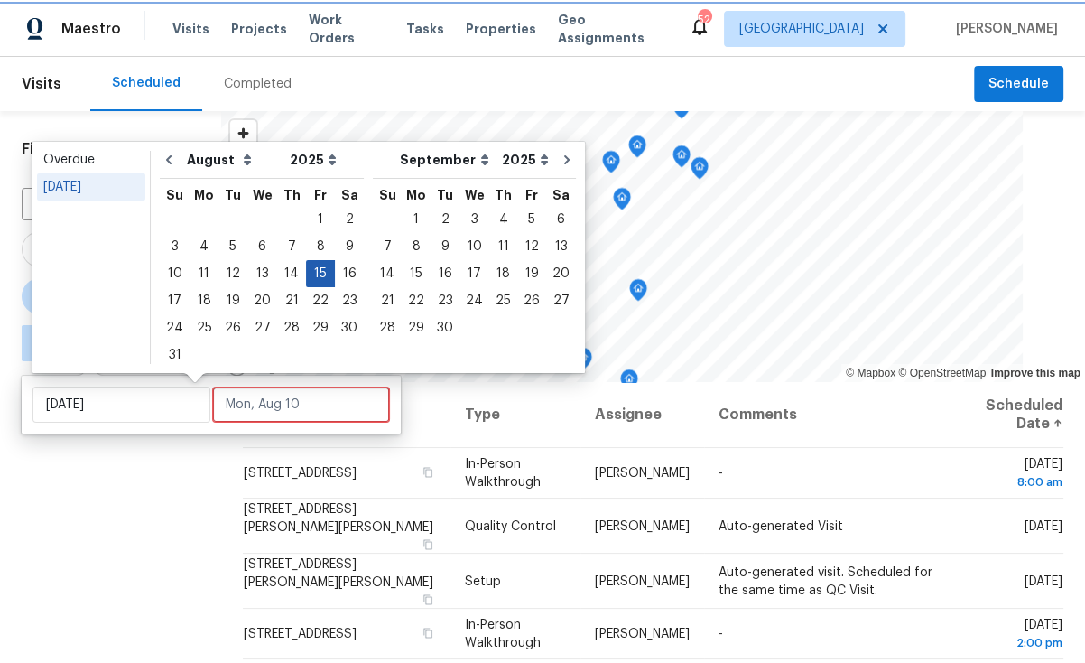
type input "[DATE]"
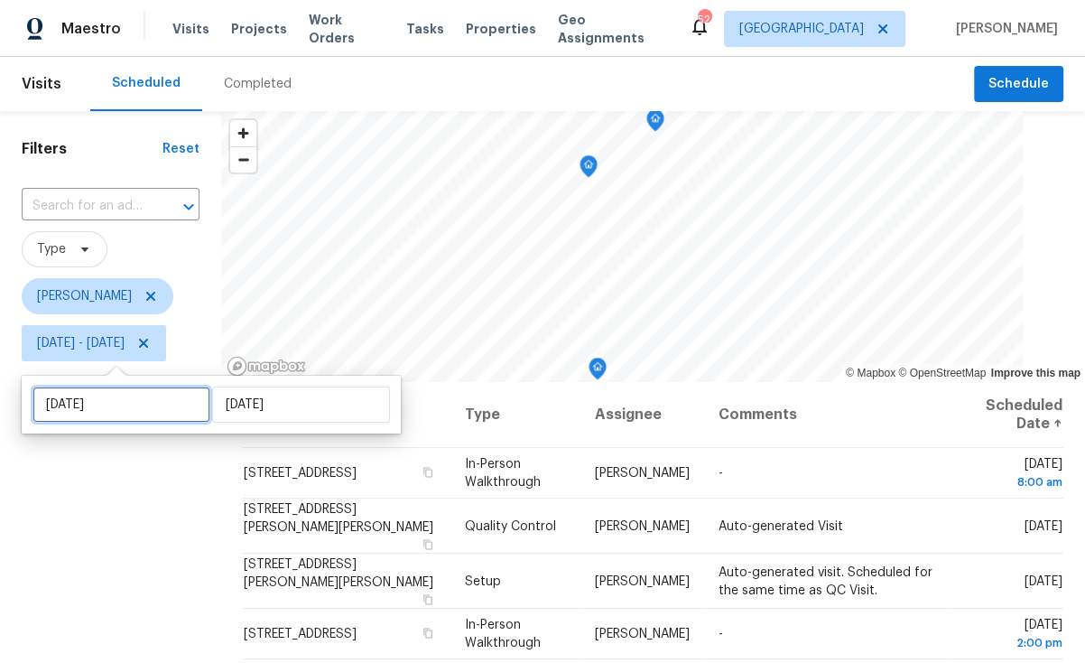
click at [135, 413] on input "[DATE]" at bounding box center [122, 404] width 178 height 36
select select "7"
select select "2025"
select select "8"
select select "2025"
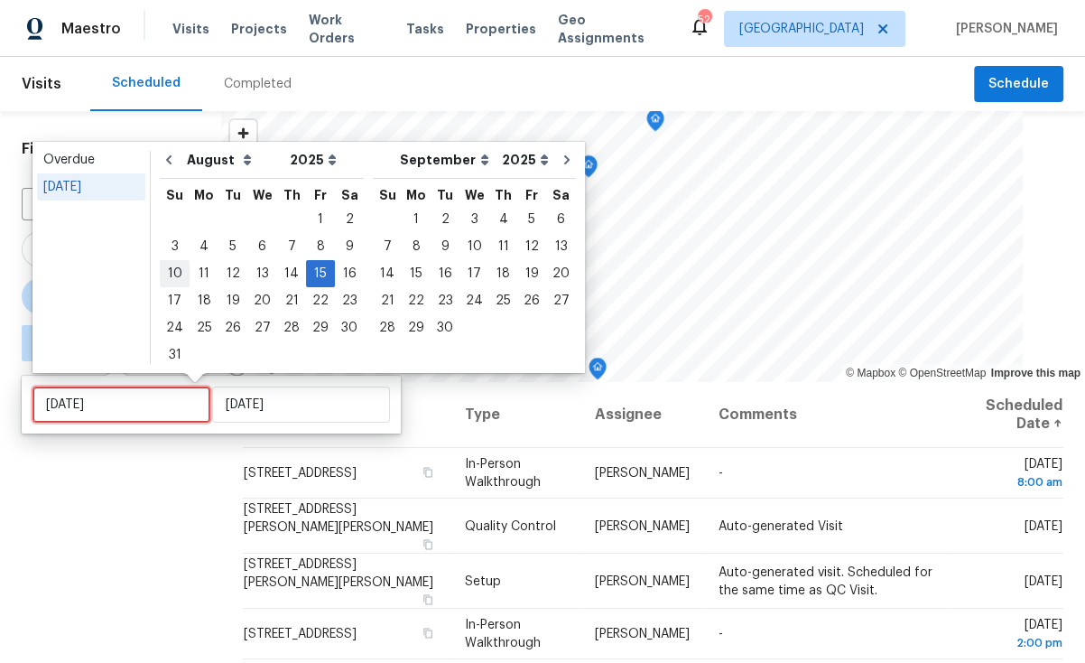
type input "[DATE]"
click at [101, 194] on div "[DATE]" at bounding box center [91, 187] width 96 height 18
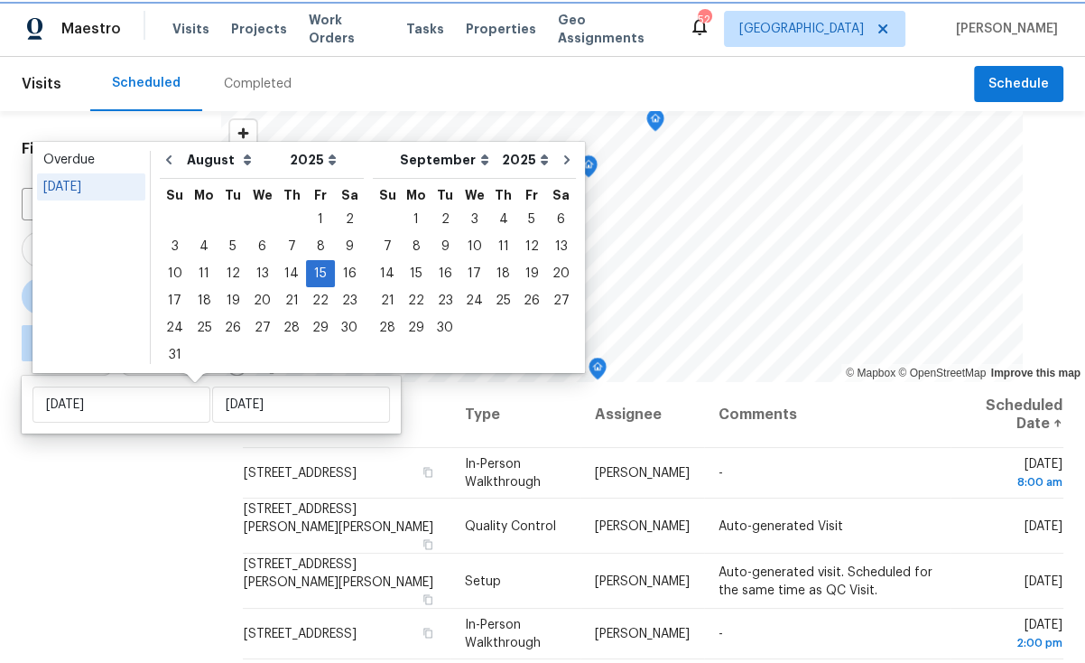
type input "[DATE]"
